Goal: Task Accomplishment & Management: Complete application form

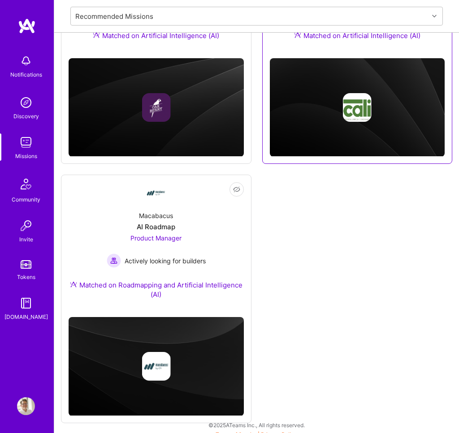
scroll to position [240, 0]
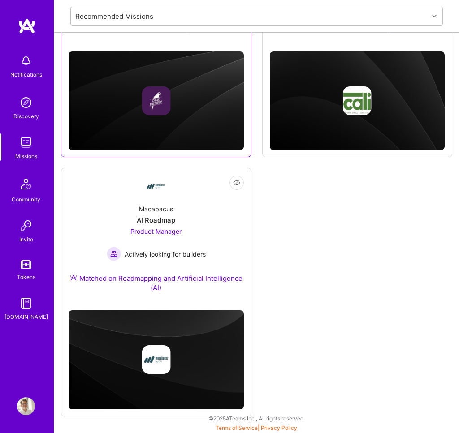
click at [159, 129] on img at bounding box center [156, 100] width 175 height 99
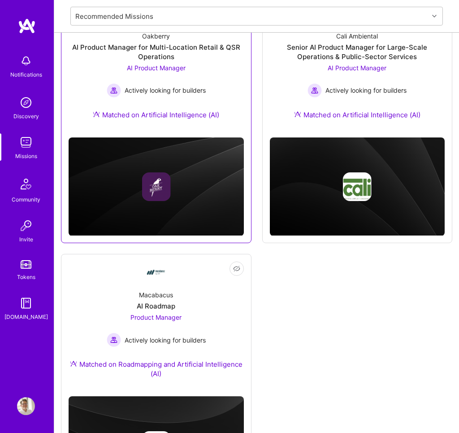
scroll to position [47, 0]
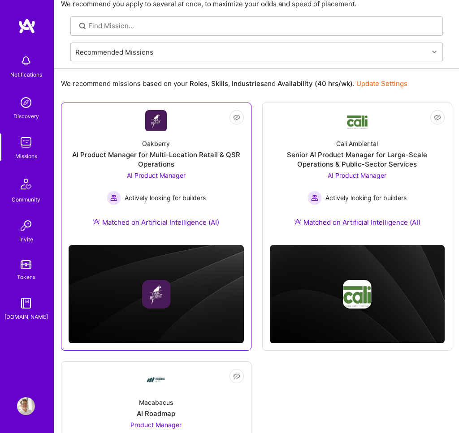
click at [165, 161] on div "AI Product Manager for Multi-Location Retail & QSR Operations" at bounding box center [156, 159] width 175 height 19
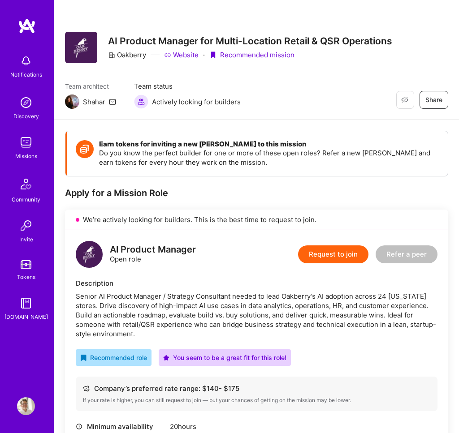
drag, startPoint x: 323, startPoint y: 407, endPoint x: 107, endPoint y: 37, distance: 428.1
copy div "LO Ipsumdo Sitamet con Adipi-Elitsedd Eiusmo & TEM Incididunt Utlabore Etdolor …"
click at [342, 248] on button "Request to join" at bounding box center [333, 254] width 70 height 18
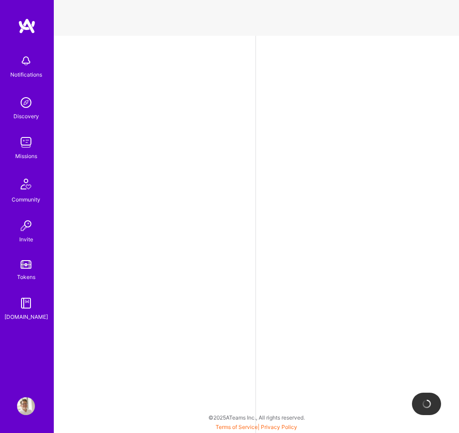
select select "US"
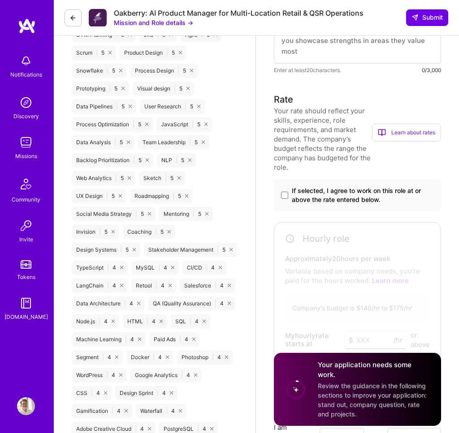
scroll to position [621, 0]
click at [68, 13] on button at bounding box center [72, 17] width 17 height 17
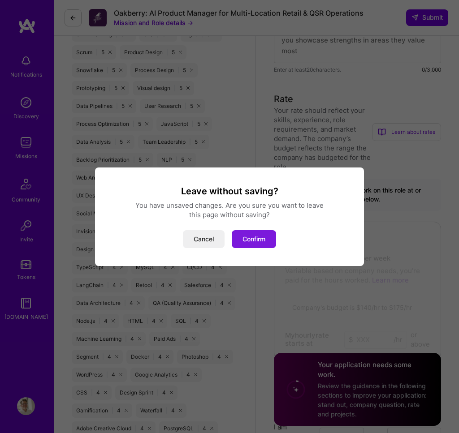
click at [253, 237] on button "Confirm" at bounding box center [254, 239] width 44 height 18
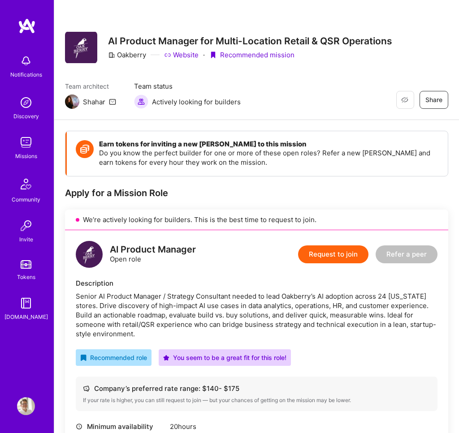
click at [29, 145] on img at bounding box center [26, 142] width 18 height 18
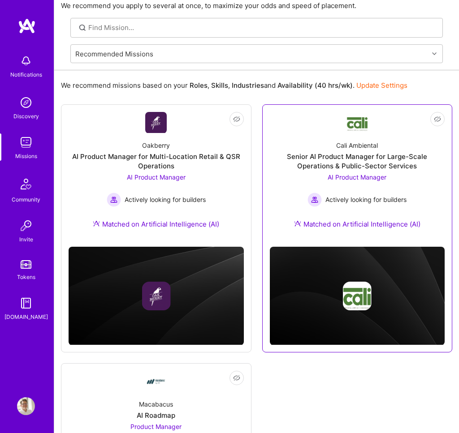
scroll to position [36, 0]
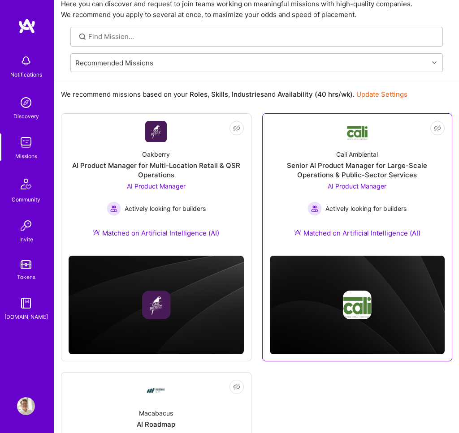
click at [356, 157] on div "Cali Ambiental" at bounding box center [357, 154] width 42 height 9
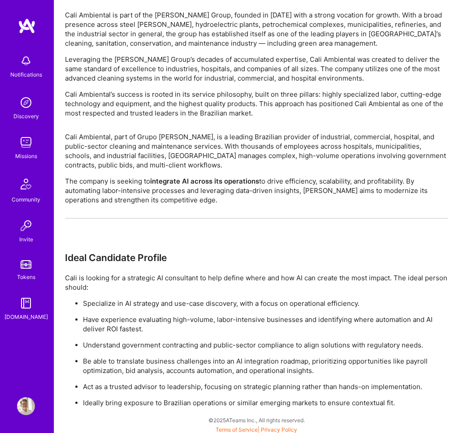
scroll to position [583, 0]
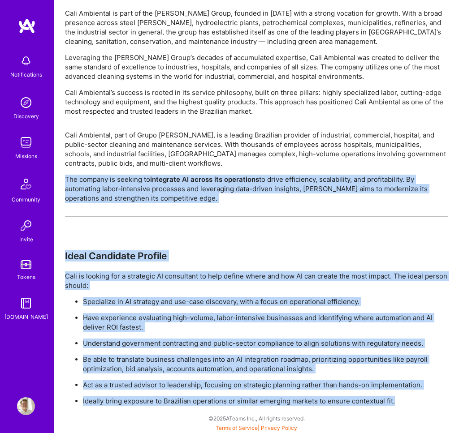
drag, startPoint x: 400, startPoint y: 407, endPoint x: 347, endPoint y: 209, distance: 205.6
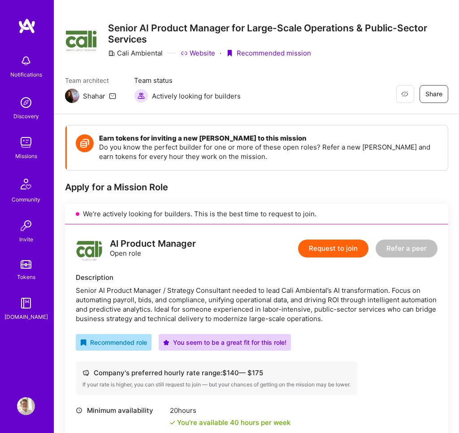
scroll to position [0, 0]
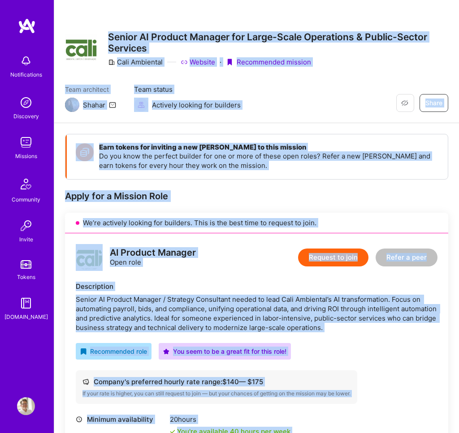
click at [110, 35] on h3 "Senior AI Product Manager for Large-Scale Operations & Public-Sector Services" at bounding box center [278, 42] width 340 height 22
copy div "Loremi DO Sitamet Consect adi Elits-Doeiu Temporinci & Utlabo-Etdolo Magnaali E…"
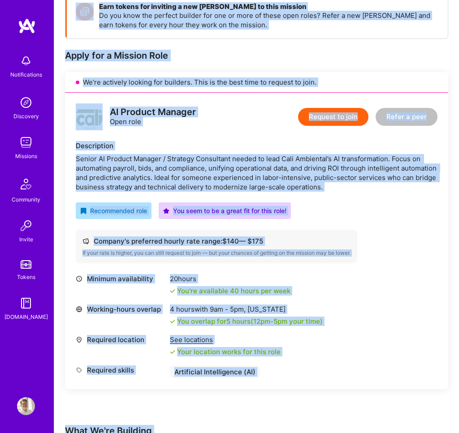
scroll to position [142, 0]
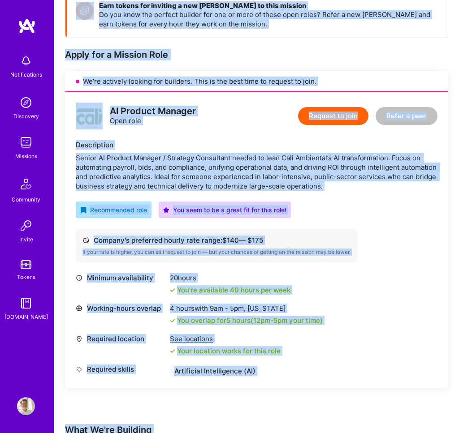
click at [348, 241] on div "Company's preferred hourly rate range: $ 140 — $ 175" at bounding box center [216, 240] width 268 height 9
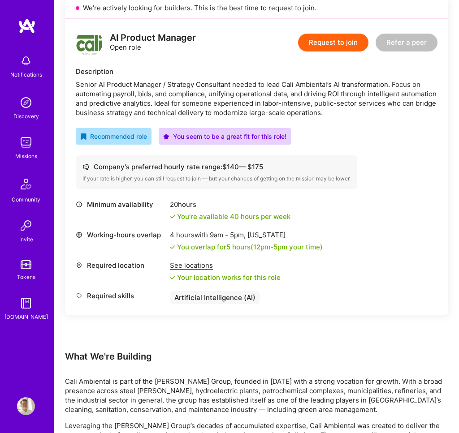
scroll to position [215, 0]
click at [417, 239] on div "Working-hours overlap 4 hours with 9am - 5pm , [US_STATE] You overlap for 5 hou…" at bounding box center [256, 240] width 361 height 21
click at [338, 46] on button "Request to join" at bounding box center [333, 43] width 70 height 18
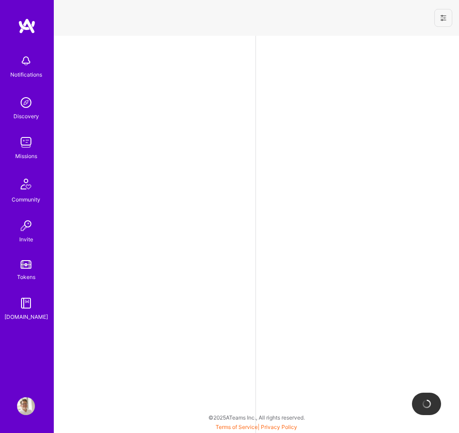
select select "US"
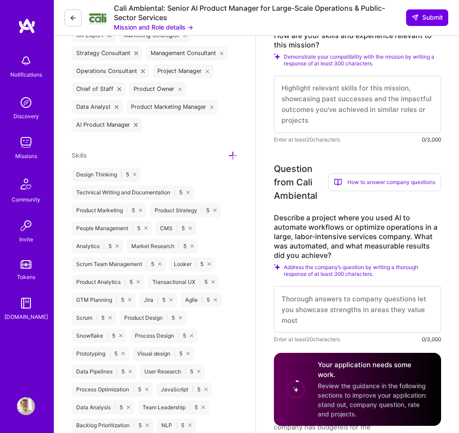
scroll to position [0, 0]
click at [70, 15] on icon at bounding box center [72, 17] width 7 height 7
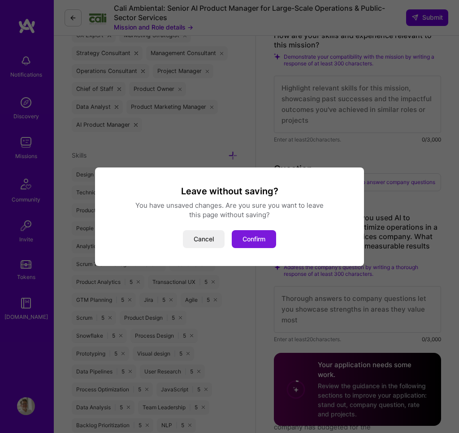
click at [251, 240] on button "Confirm" at bounding box center [254, 239] width 44 height 18
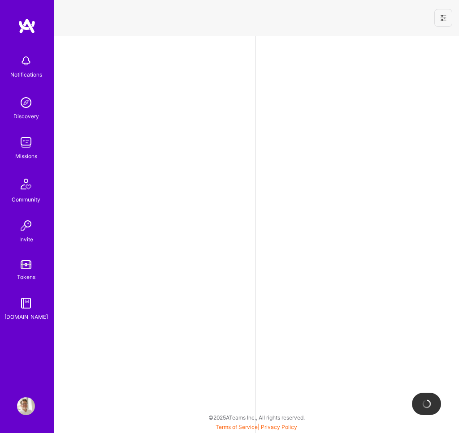
select select "US"
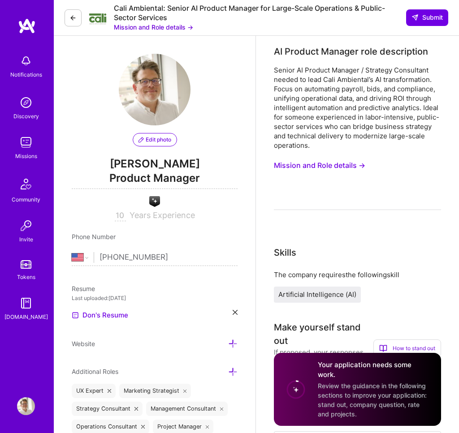
click at [78, 18] on button at bounding box center [72, 17] width 17 height 17
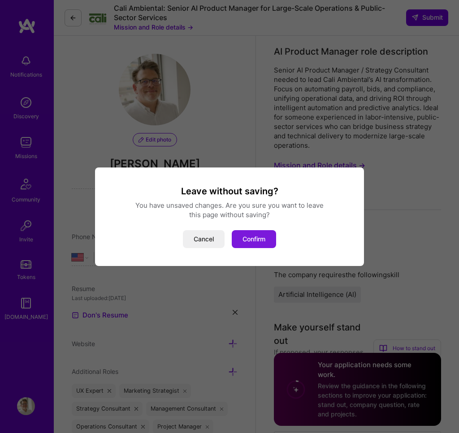
click at [259, 247] on button "Confirm" at bounding box center [254, 239] width 44 height 18
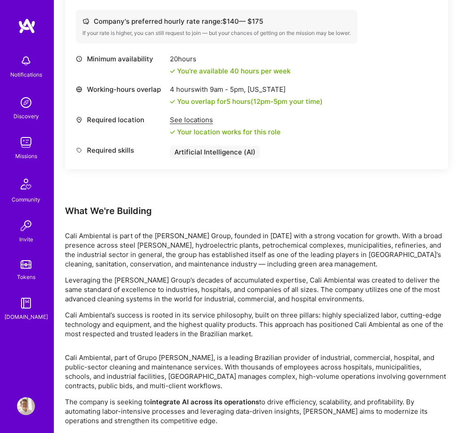
scroll to position [349, 0]
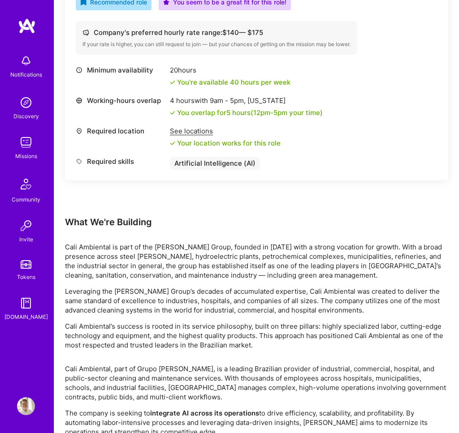
click at [25, 140] on img at bounding box center [26, 142] width 18 height 18
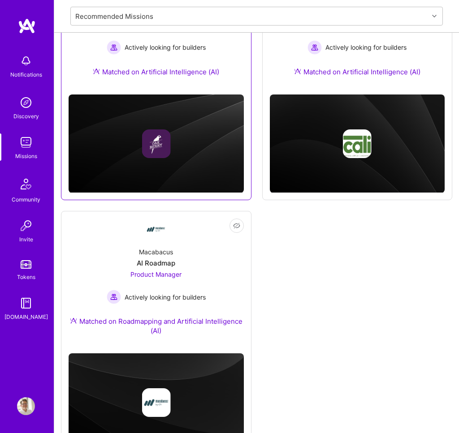
scroll to position [240, 0]
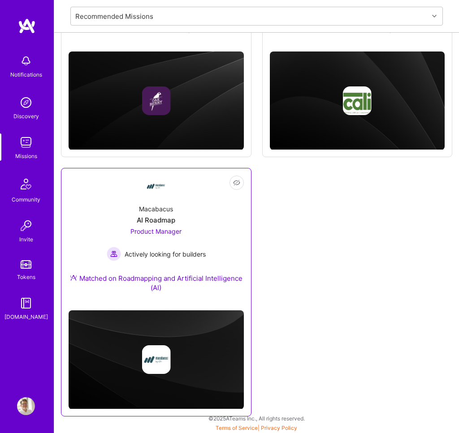
click at [160, 227] on span "Product Manager" at bounding box center [155, 231] width 51 height 8
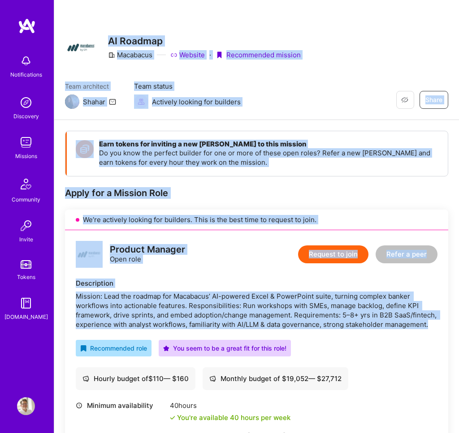
drag, startPoint x: 106, startPoint y: 38, endPoint x: 137, endPoint y: 334, distance: 297.5
click at [137, 334] on div "Restore Not Interested Share AI Roadmap Macabacus Website · Recommended mission…" at bounding box center [256, 388] width 405 height 777
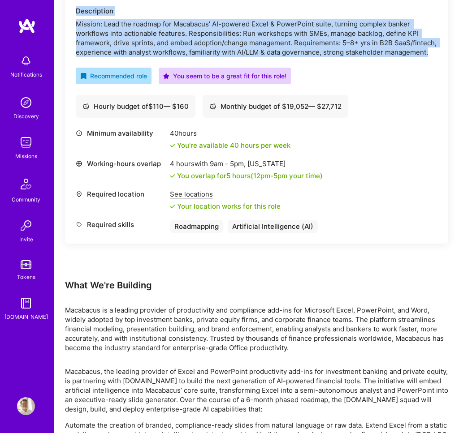
scroll to position [353, 0]
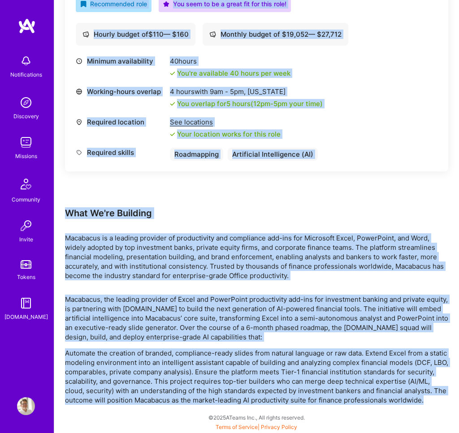
click at [118, 397] on p "Automate the creation of branded, compliance-ready slides from natural language…" at bounding box center [256, 376] width 383 height 56
copy div "LO Ipsumdo Sitametco Adipisc · Elitseddoei tempori Utla etdolorem Aliqua Enim a…"
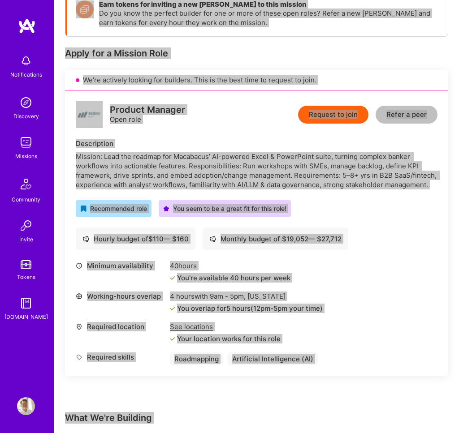
scroll to position [102, 0]
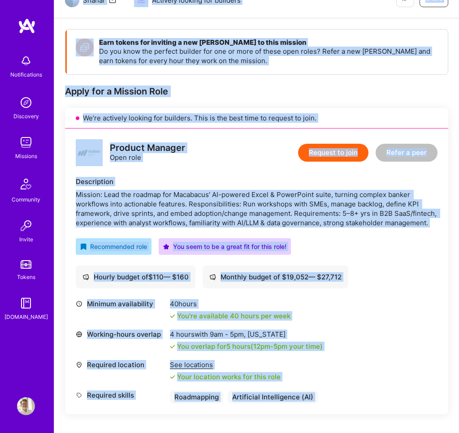
click at [331, 149] on button "Request to join" at bounding box center [333, 153] width 70 height 18
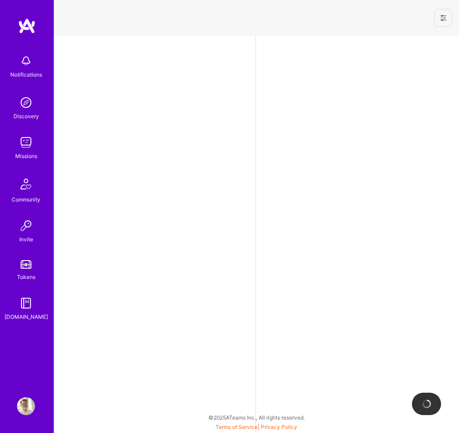
select select "US"
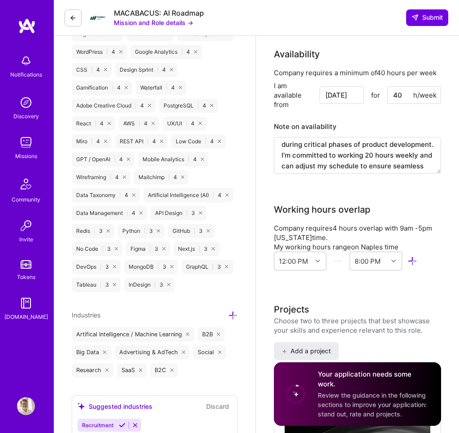
scroll to position [72, 0]
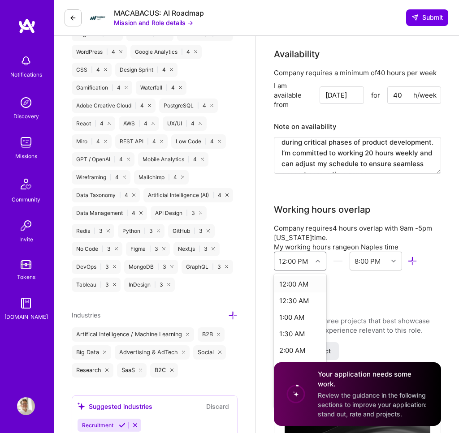
click at [312, 255] on div at bounding box center [319, 261] width 14 height 12
click at [300, 315] on div "9:00 AM" at bounding box center [300, 323] width 52 height 17
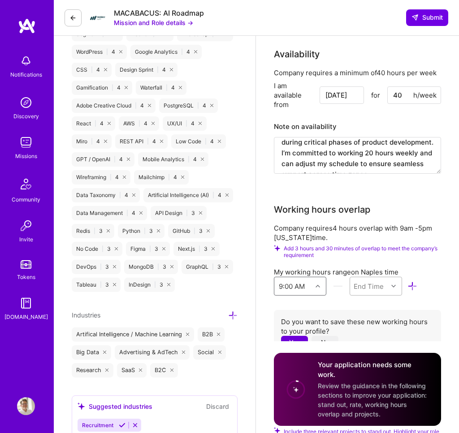
click at [379, 282] on div "End Time" at bounding box center [368, 286] width 30 height 9
click at [369, 326] on div "5:00 PM" at bounding box center [375, 334] width 52 height 17
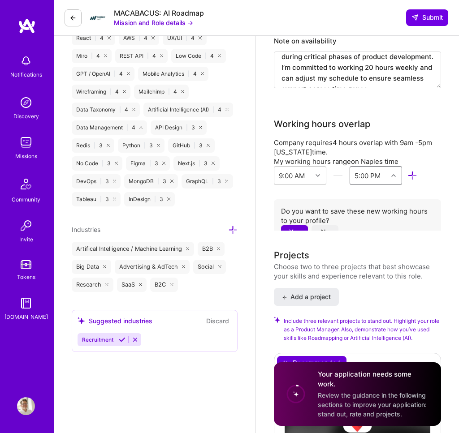
scroll to position [1031, 0]
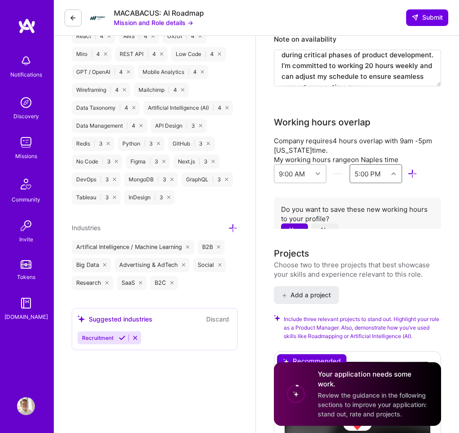
click at [291, 168] on div "9:00 AM" at bounding box center [293, 174] width 38 height 18
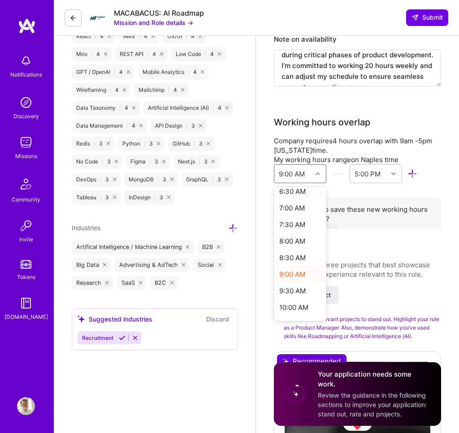
scroll to position [221, 0]
click at [296, 232] on div "8:00 AM" at bounding box center [300, 240] width 52 height 17
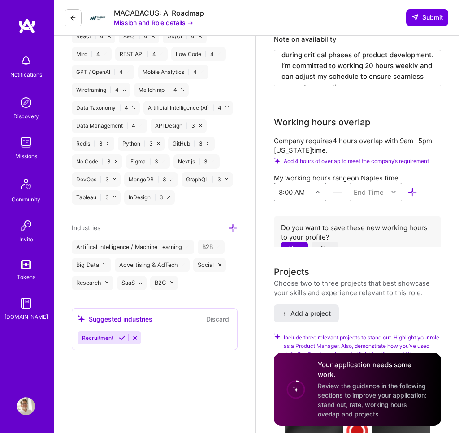
click at [363, 188] on div "End Time" at bounding box center [368, 192] width 30 height 9
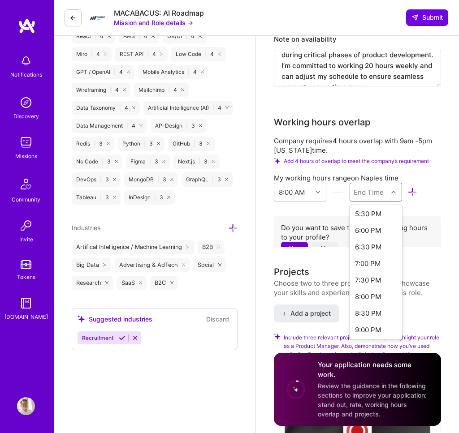
scroll to position [317, 0]
click at [374, 254] on div "7:00 PM" at bounding box center [375, 262] width 52 height 17
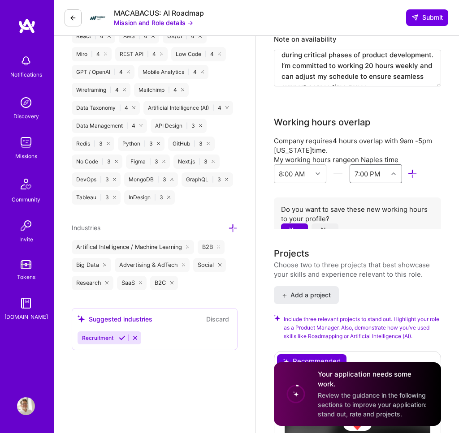
click at [296, 223] on button "Yes" at bounding box center [294, 229] width 27 height 13
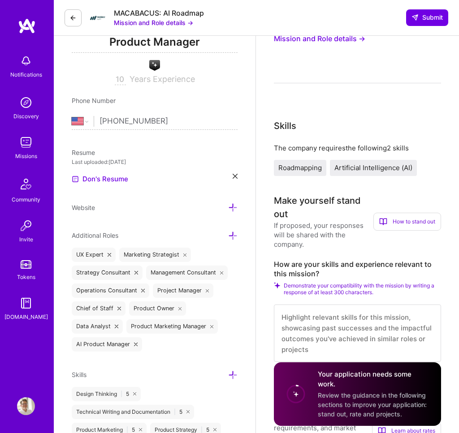
scroll to position [0, 0]
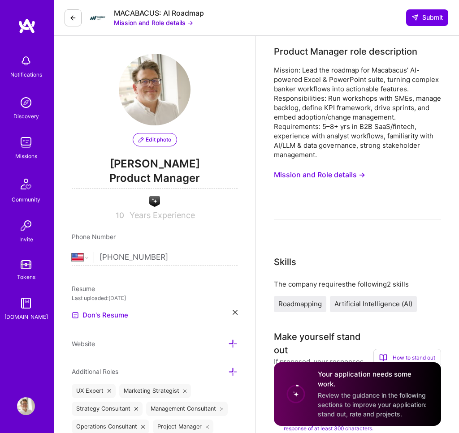
click at [23, 140] on img at bounding box center [26, 142] width 18 height 18
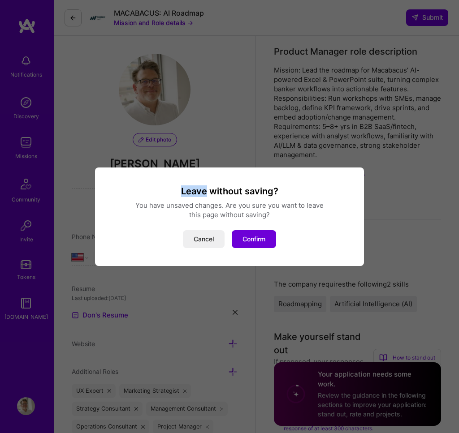
click at [23, 140] on div "Leave without saving? You have unsaved changes. Are you sure you want to leave …" at bounding box center [229, 216] width 459 height 433
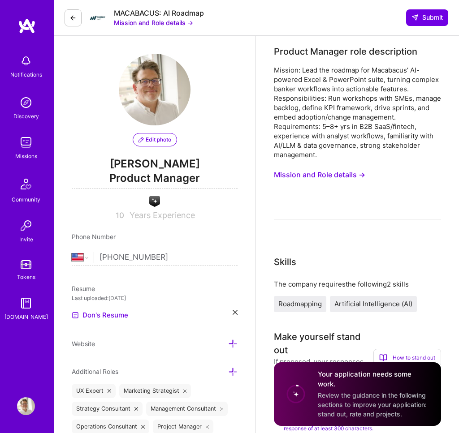
click at [210, 180] on span "Product Manager" at bounding box center [155, 180] width 166 height 18
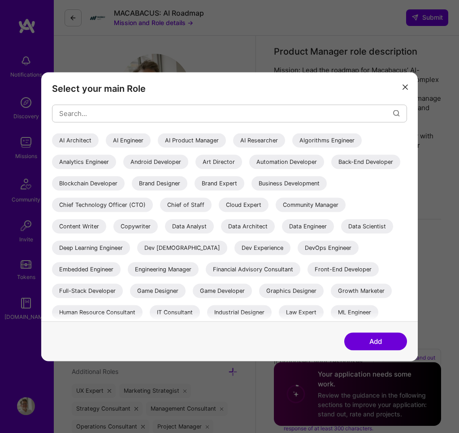
click at [406, 88] on icon "modal" at bounding box center [404, 87] width 5 height 5
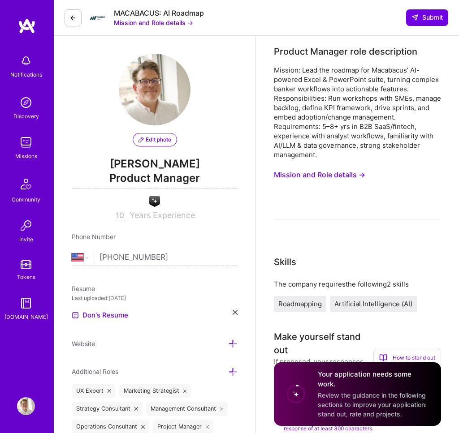
click at [26, 148] on img at bounding box center [26, 142] width 18 height 18
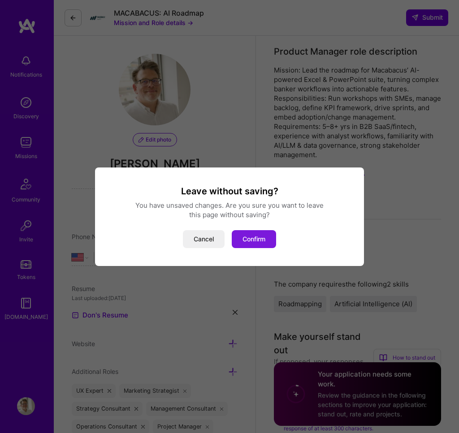
click at [257, 235] on button "Confirm" at bounding box center [254, 239] width 44 height 18
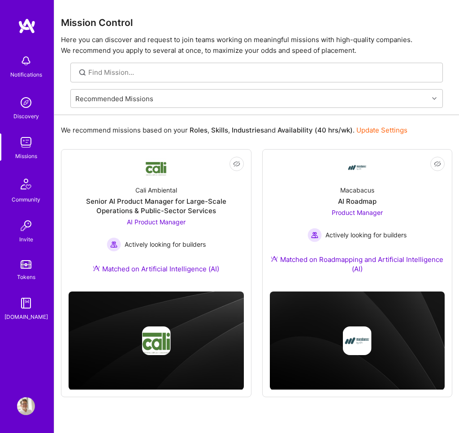
click at [391, 129] on link "Update Settings" at bounding box center [381, 130] width 51 height 9
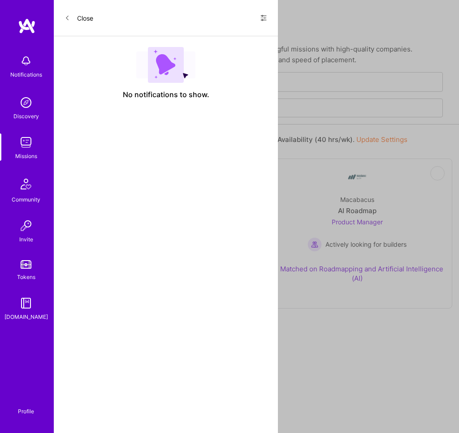
select select "US"
select select "Right Now"
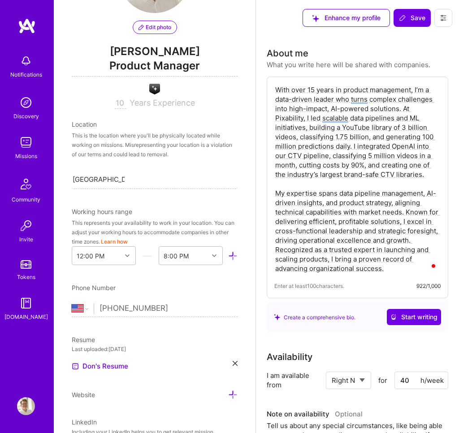
scroll to position [137, 0]
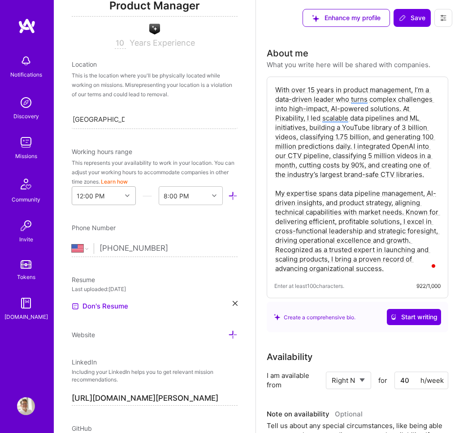
click at [103, 199] on div "12:00 PM" at bounding box center [91, 195] width 28 height 9
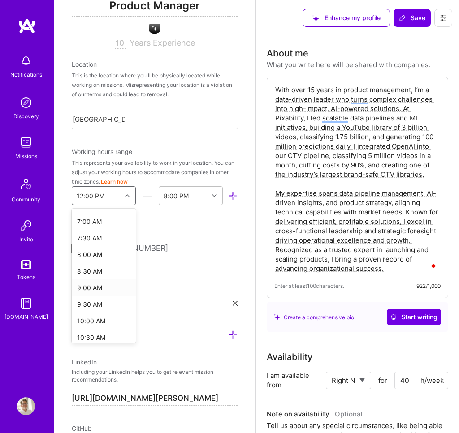
scroll to position [230, 0]
click at [97, 219] on div "7:00 AM" at bounding box center [104, 220] width 64 height 17
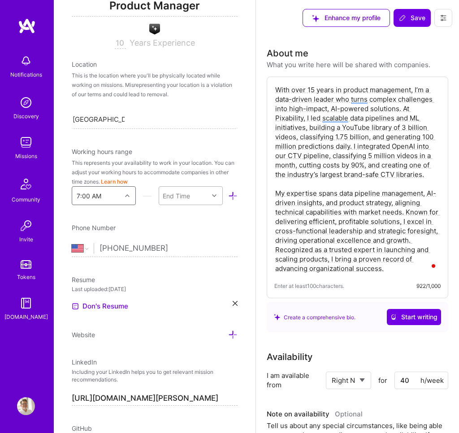
click at [205, 195] on div "End Time" at bounding box center [183, 196] width 49 height 18
click at [183, 251] on div "9:00 PM" at bounding box center [191, 250] width 64 height 17
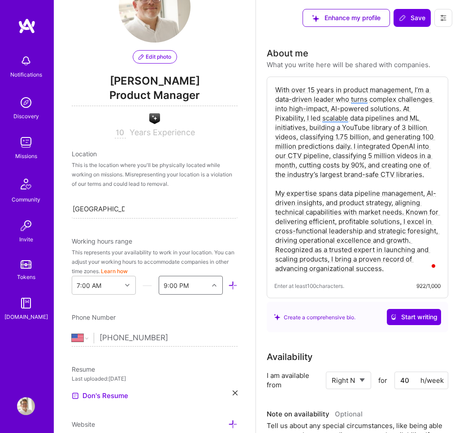
scroll to position [0, 0]
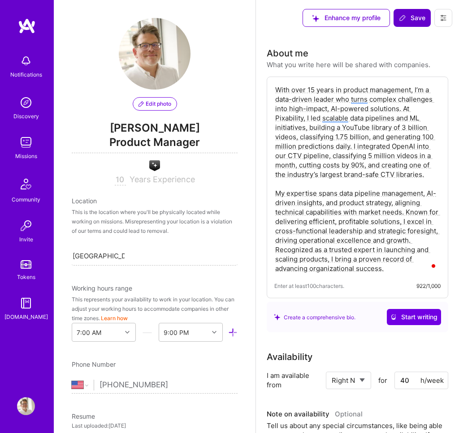
click at [412, 20] on span "Save" at bounding box center [412, 17] width 26 height 9
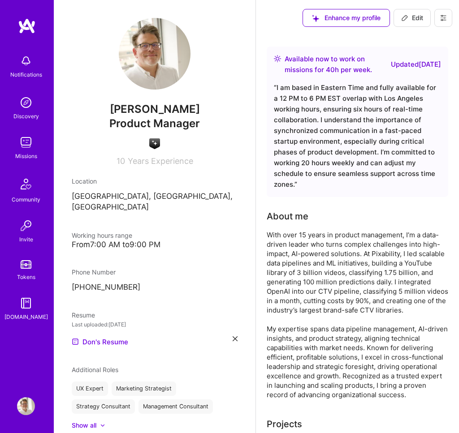
click at [23, 61] on img at bounding box center [26, 61] width 18 height 18
click at [26, 24] on img at bounding box center [27, 26] width 18 height 16
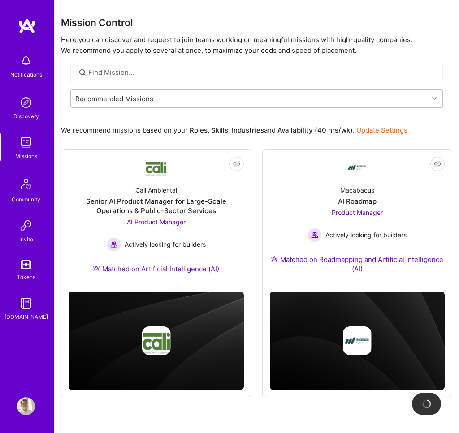
click at [396, 130] on link "Update Settings" at bounding box center [381, 130] width 51 height 9
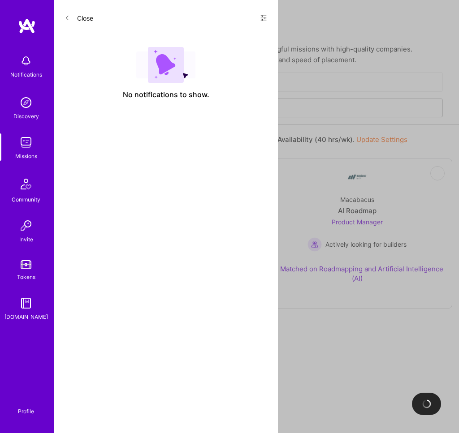
select select "US"
select select "Right Now"
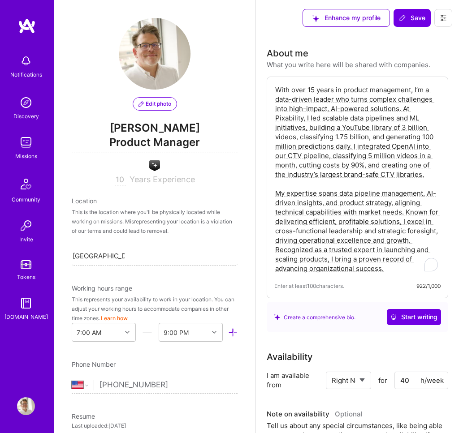
scroll to position [317, 0]
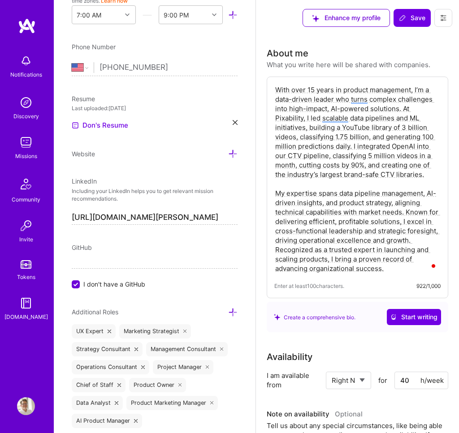
click at [32, 147] on img at bounding box center [26, 142] width 18 height 18
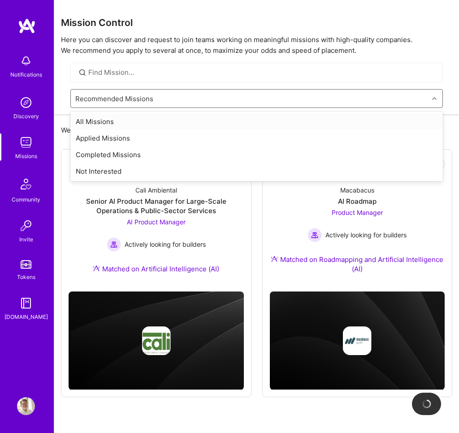
click at [361, 94] on div "Recommended Missions" at bounding box center [249, 99] width 357 height 18
click at [261, 125] on div "All Missions" at bounding box center [256, 121] width 372 height 17
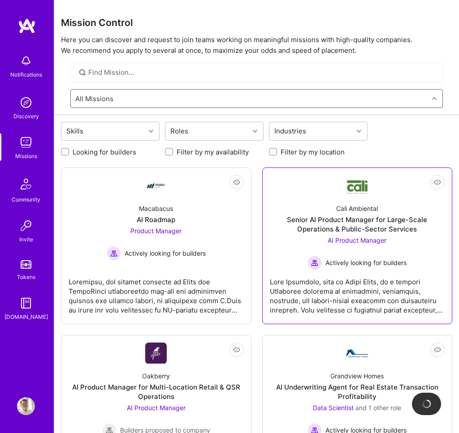
click at [360, 199] on div "Cali Ambiental Senior AI Product Manager for Large-Scale Operations & Public-Se…" at bounding box center [357, 233] width 175 height 73
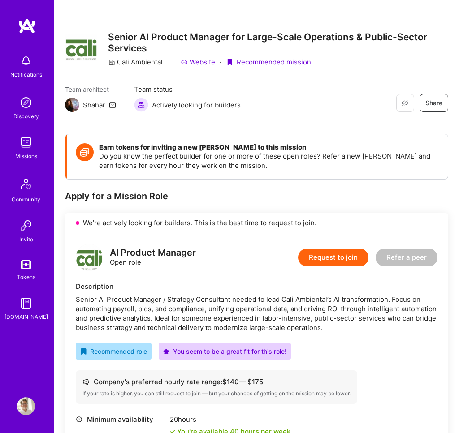
click at [27, 64] on img at bounding box center [26, 61] width 18 height 18
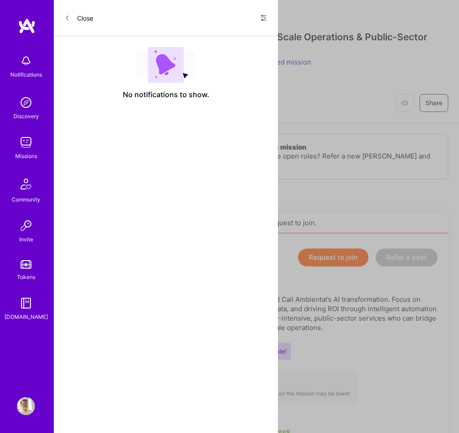
click at [72, 19] on button "Close" at bounding box center [78, 18] width 29 height 14
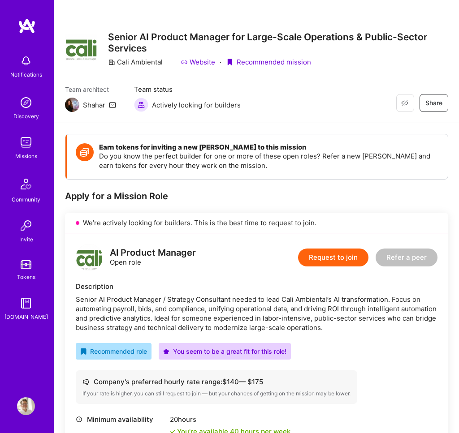
click at [25, 73] on div "Notifications" at bounding box center [26, 74] width 32 height 9
click at [339, 259] on button "Request to join" at bounding box center [333, 258] width 70 height 18
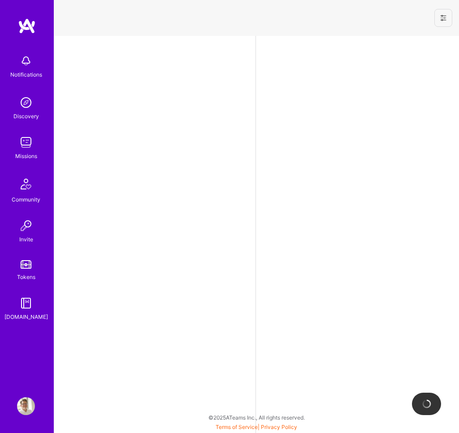
select select "US"
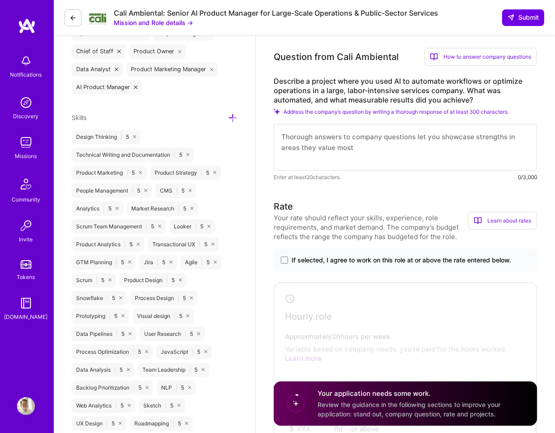
scroll to position [416, 0]
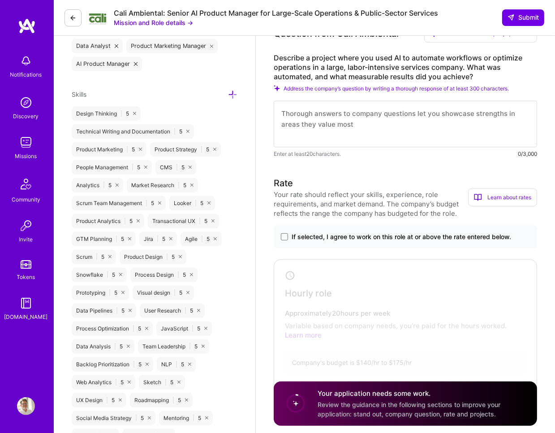
click at [288, 236] on label "If selected, I agree to work on this role at or above the rate entered below." at bounding box center [405, 236] width 249 height 9
click at [0, 0] on input "If selected, I agree to work on this role at or above the rate entered below." at bounding box center [0, 0] width 0 height 0
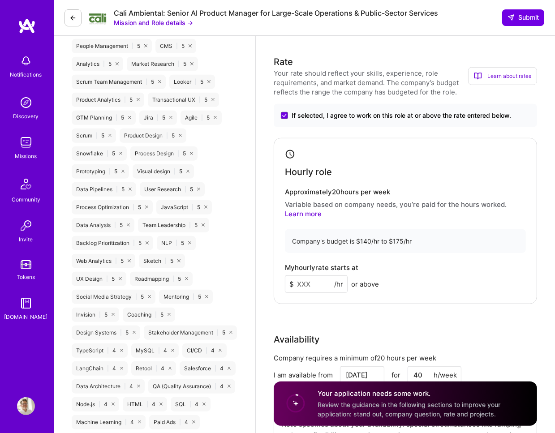
scroll to position [543, 0]
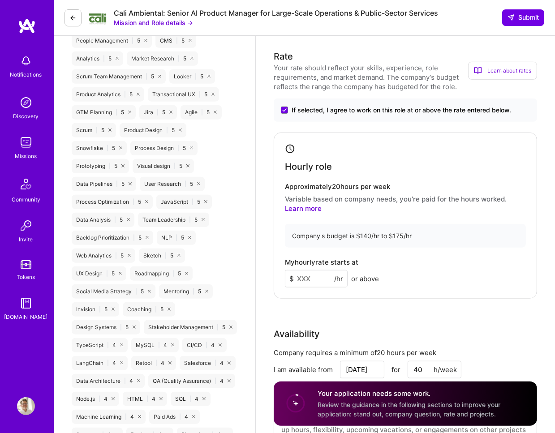
click at [304, 280] on input at bounding box center [316, 278] width 63 height 17
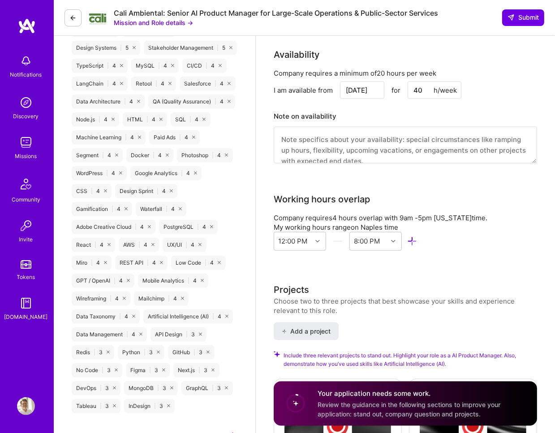
scroll to position [837, 0]
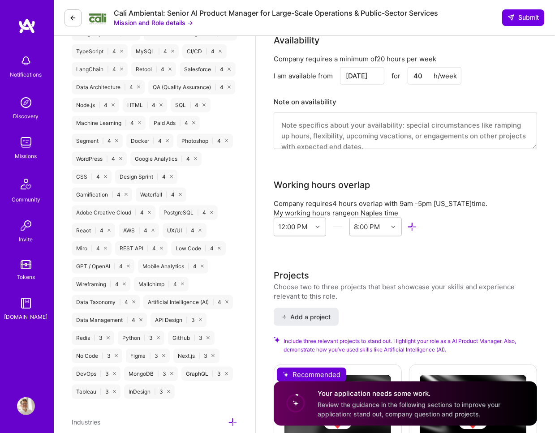
type input "140"
click at [305, 225] on div "12:00 PM" at bounding box center [293, 226] width 29 height 9
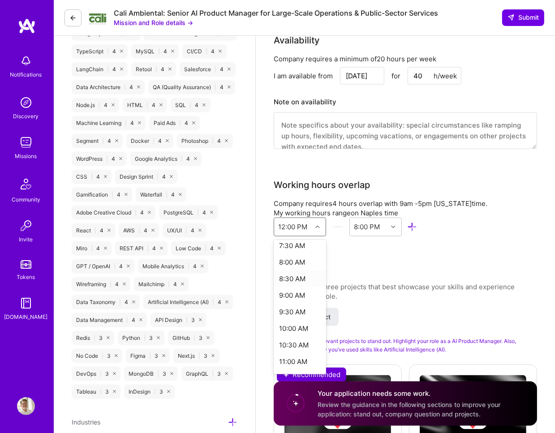
scroll to position [254, 0]
click at [301, 294] on div "9:00 AM" at bounding box center [300, 294] width 52 height 17
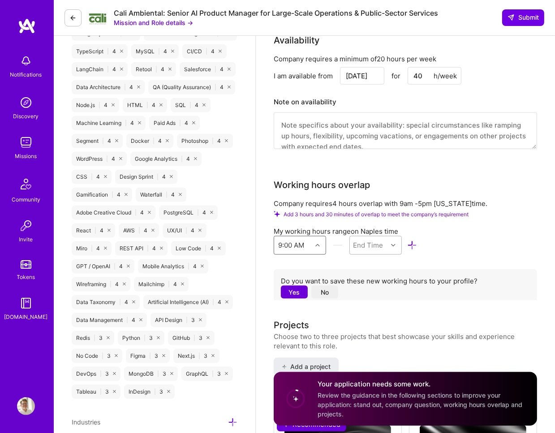
click at [369, 246] on div "End Time" at bounding box center [368, 244] width 30 height 9
click at [368, 310] on div "6:00 PM" at bounding box center [375, 312] width 52 height 17
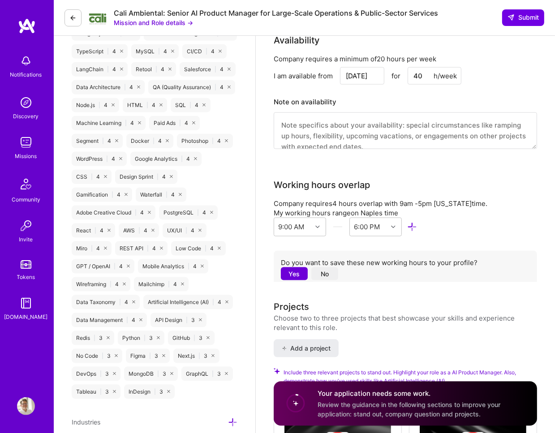
click at [300, 269] on button "Yes" at bounding box center [294, 273] width 27 height 13
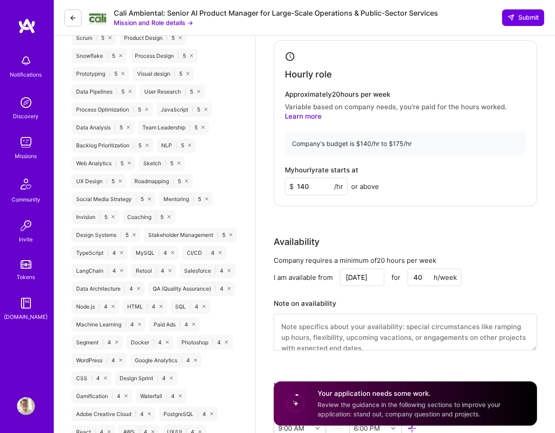
scroll to position [639, 0]
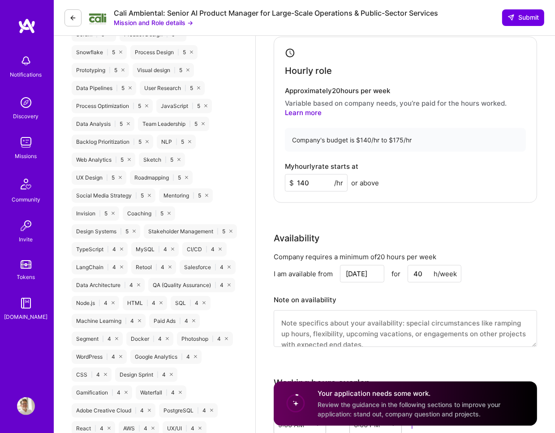
click at [304, 182] on input "140" at bounding box center [316, 182] width 63 height 17
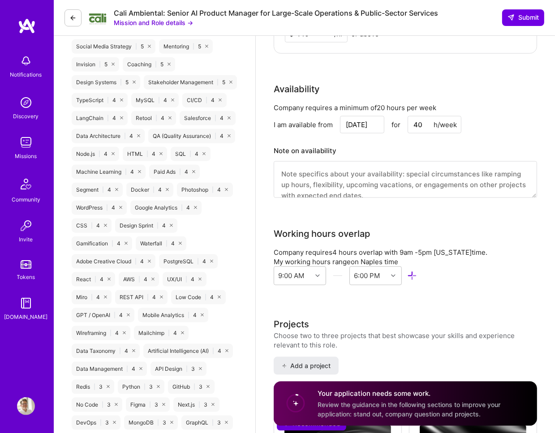
scroll to position [788, 0]
click at [314, 185] on textarea at bounding box center [405, 179] width 263 height 37
paste textarea "I am available for a minimum of 20 hours per week, with full overlap during 9 A…"
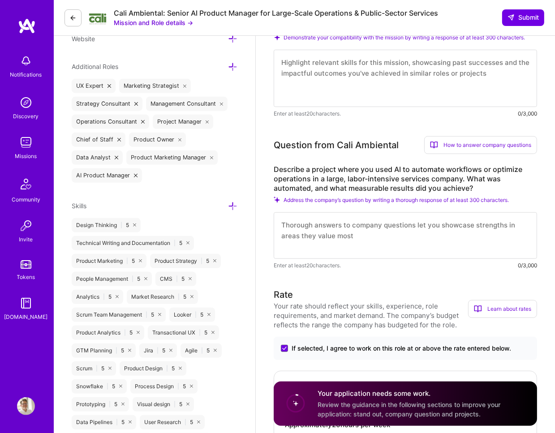
scroll to position [304, 0]
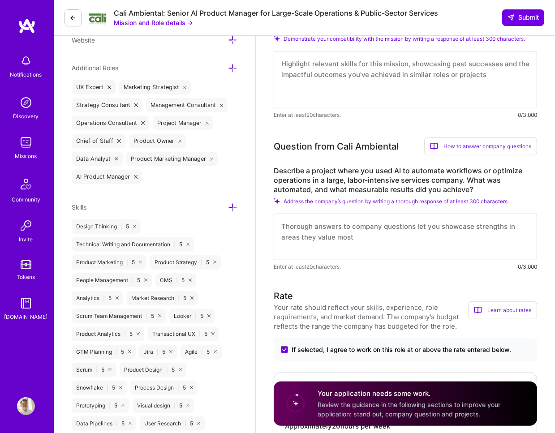
type textarea "I am available for a minimum of 20 hours per week, with full overlap during 9 A…"
click at [276, 155] on div "Question from Cali Ambiental How to answer company questions Mastering company …" at bounding box center [405, 146] width 263 height 18
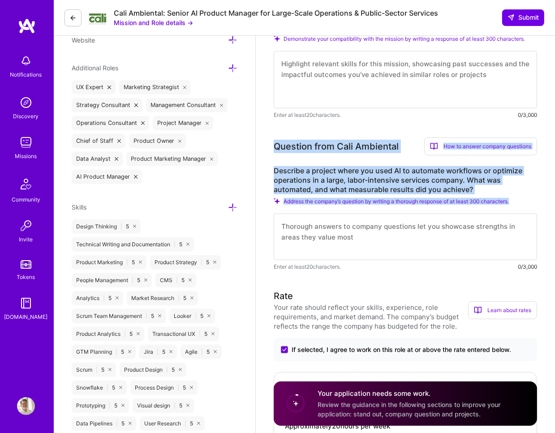
drag, startPoint x: 276, startPoint y: 145, endPoint x: 516, endPoint y: 202, distance: 247.3
click at [458, 202] on div "Question from Cali Ambiental How to answer company questions Mastering company …" at bounding box center [405, 204] width 263 height 134
copy div "Question from Cali Ambiental How to answer company questions Mastering company …"
click at [311, 178] on label "Describe a project where you used AI to automate workflows or optimize operatio…" at bounding box center [405, 180] width 263 height 28
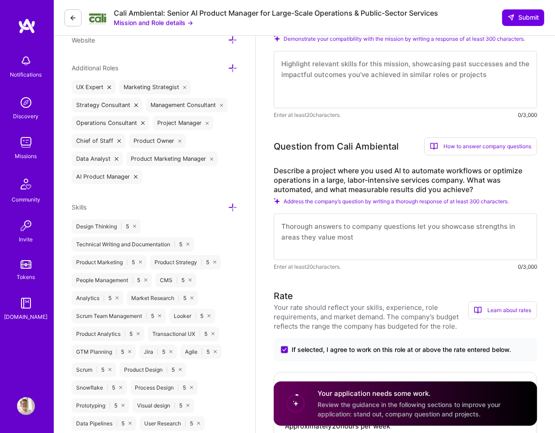
click at [274, 167] on label "Describe a project where you used AI to automate workflows or optimize operatio…" at bounding box center [405, 180] width 263 height 28
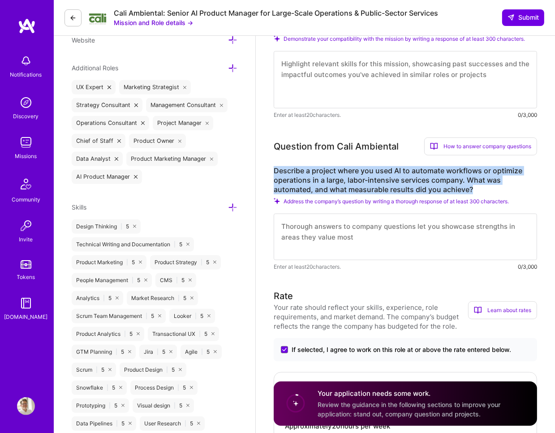
drag, startPoint x: 274, startPoint y: 167, endPoint x: 499, endPoint y: 190, distance: 226.3
click at [458, 190] on label "Describe a project where you used AI to automate workflows or optimize operatio…" at bounding box center [405, 180] width 263 height 28
copy label "Describe a project where you used AI to automate workflows or optimize operatio…"
